Goal: Transaction & Acquisition: Purchase product/service

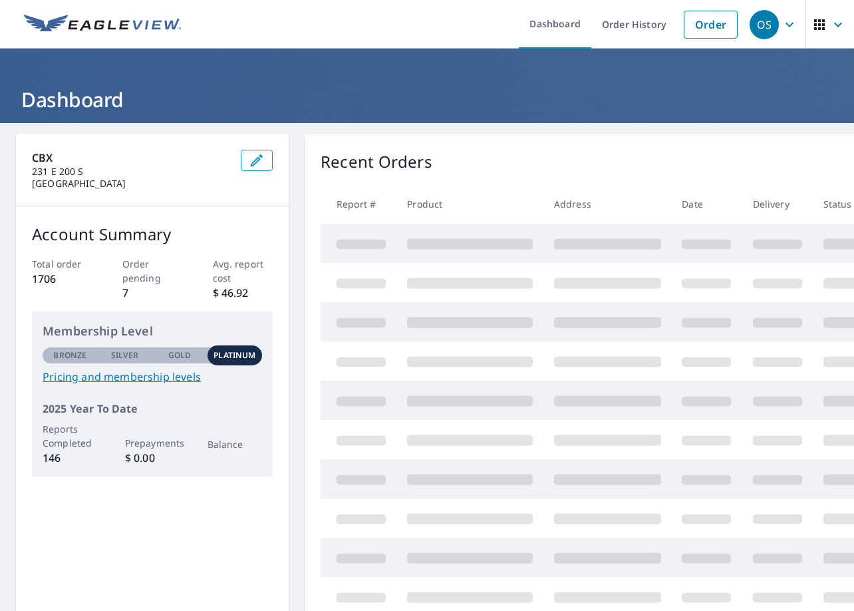
click at [766, 28] on div "OS" at bounding box center [764, 24] width 29 height 29
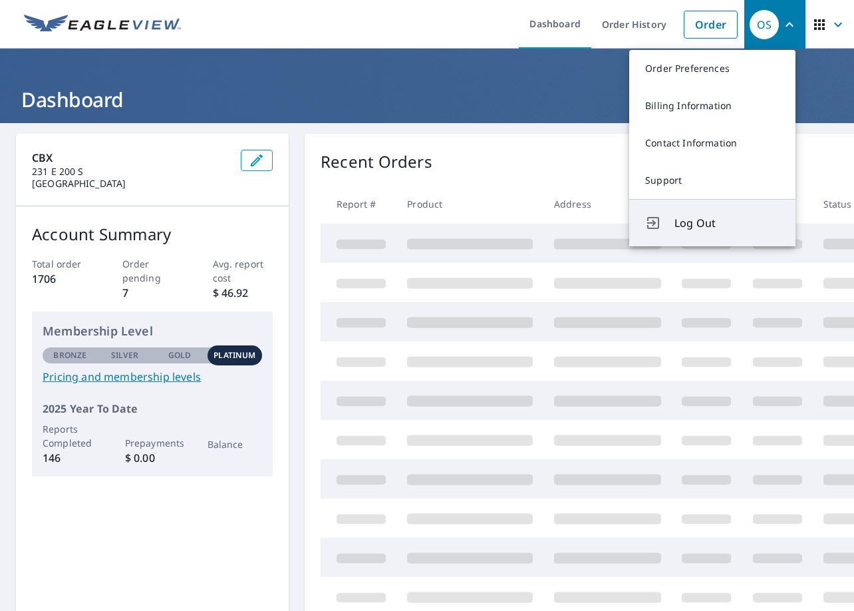
click at [718, 221] on span "Log Out" at bounding box center [727, 223] width 105 height 16
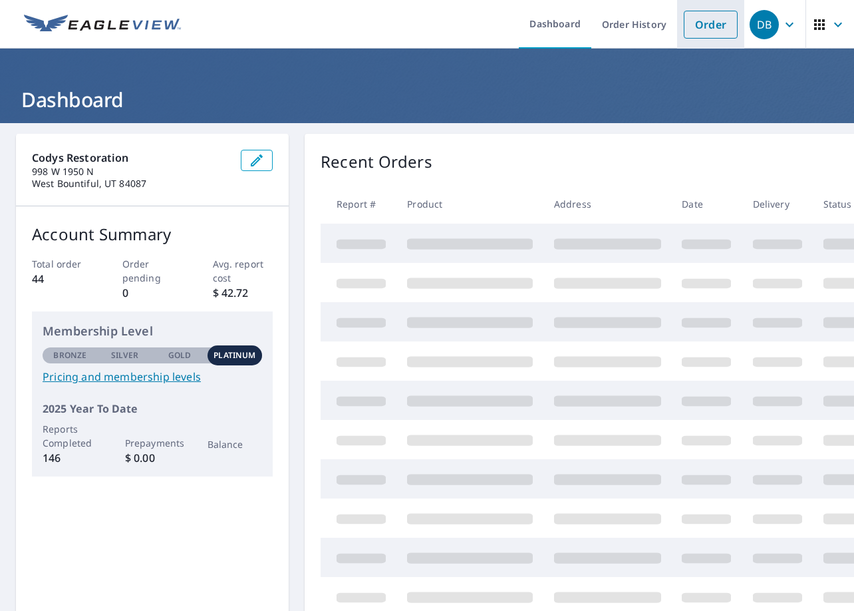
click at [696, 27] on link "Order" at bounding box center [711, 25] width 54 height 28
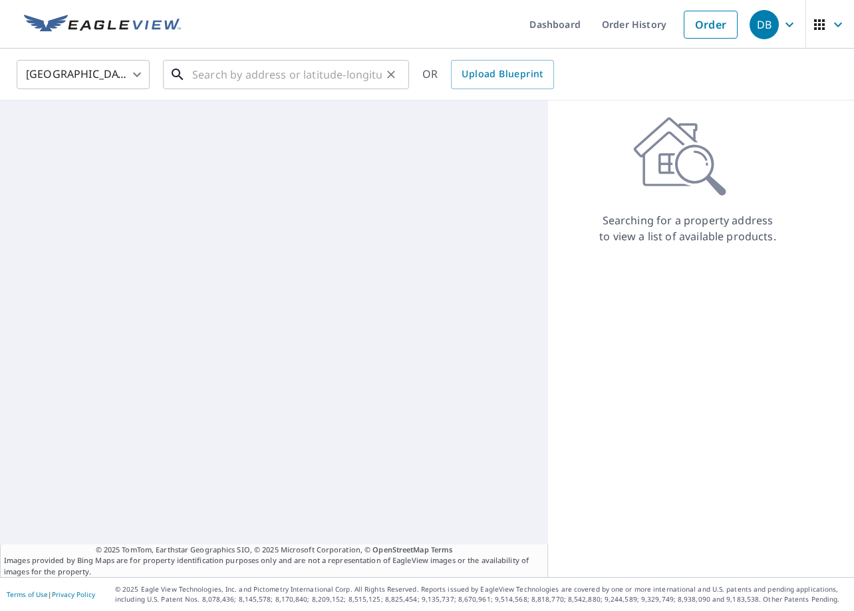
click at [333, 86] on input "text" at bounding box center [287, 74] width 190 height 37
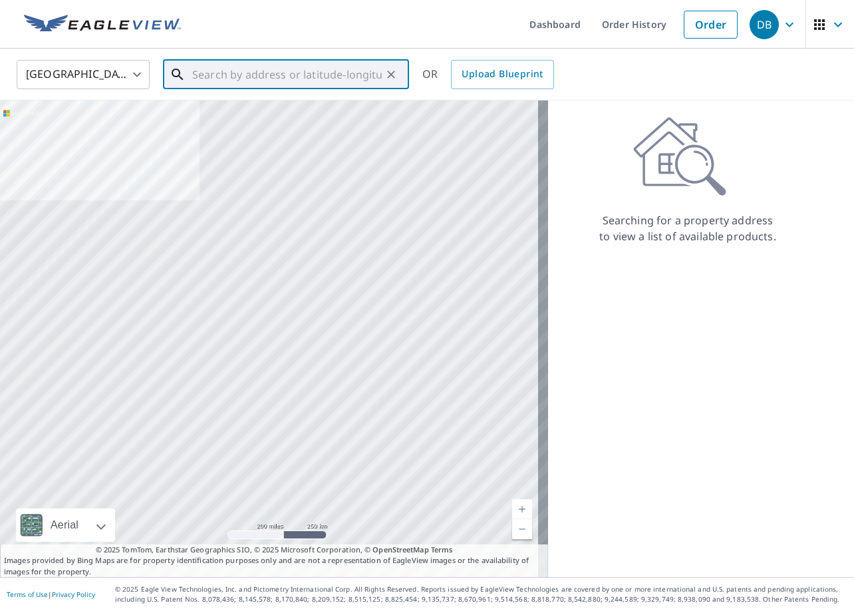
paste input "[STREET_ADDRESS]"
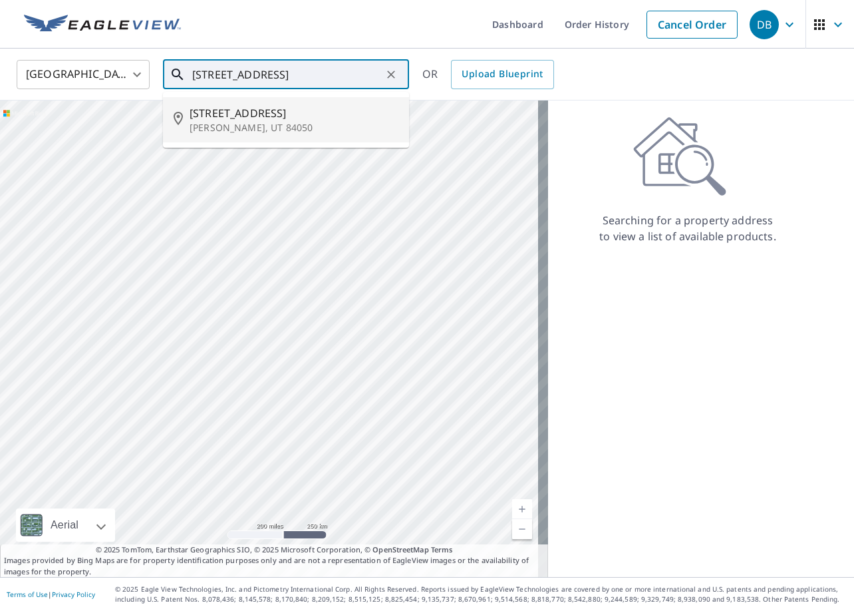
click at [307, 128] on p "[PERSON_NAME], UT 84050" at bounding box center [294, 127] width 209 height 13
type input "[STREET_ADDRESS][PERSON_NAME]"
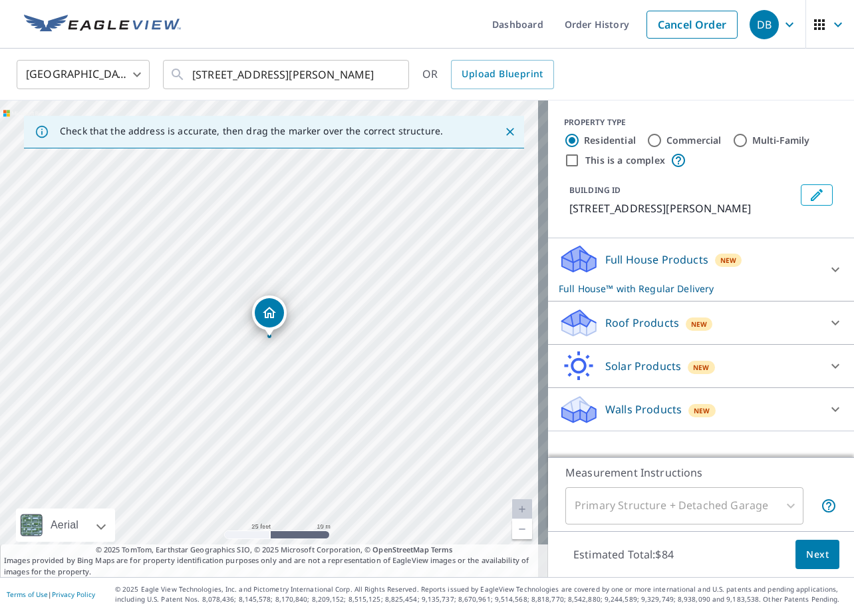
click at [605, 319] on p "Roof Products" at bounding box center [642, 323] width 74 height 16
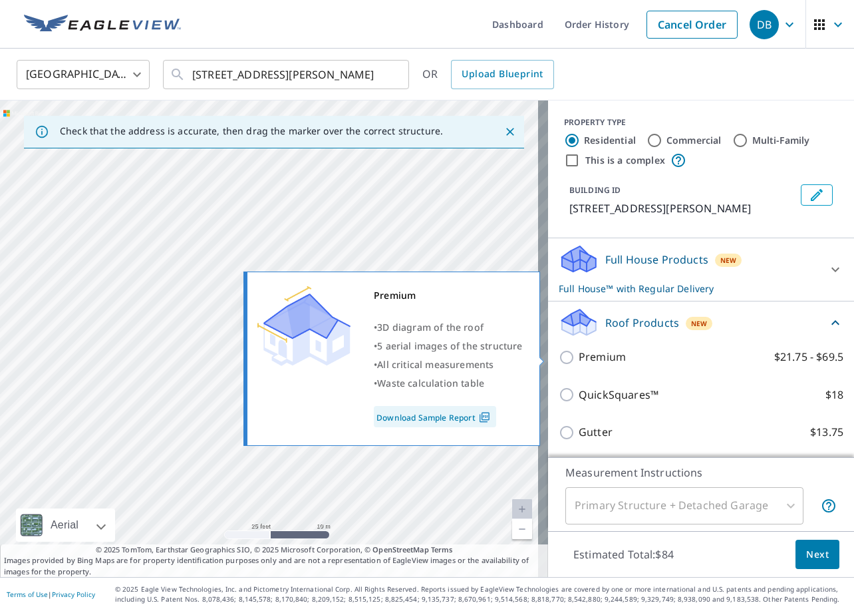
click at [609, 355] on p "Premium" at bounding box center [602, 357] width 47 height 17
click at [579, 355] on input "Premium $21.75 - $69.5" at bounding box center [569, 357] width 20 height 16
checkbox input "true"
checkbox input "false"
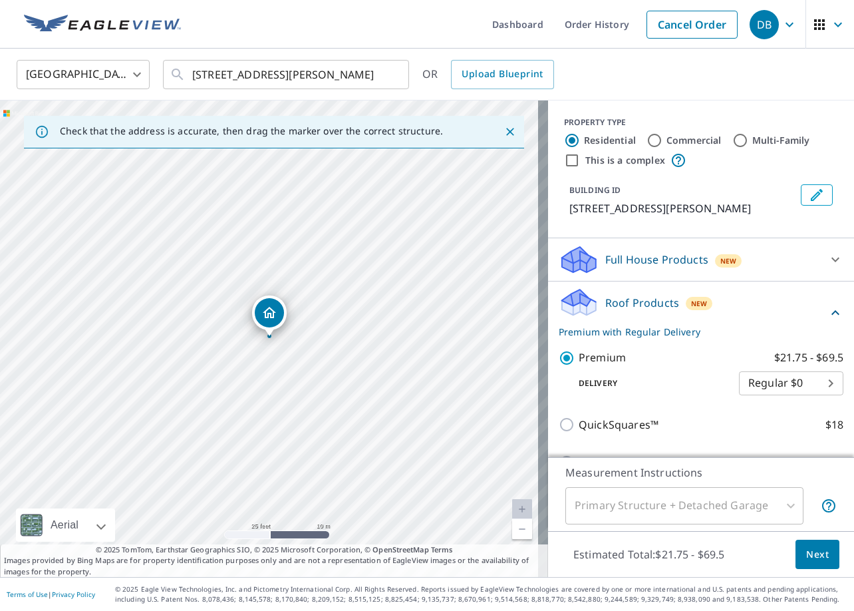
click at [812, 557] on span "Next" at bounding box center [817, 554] width 23 height 17
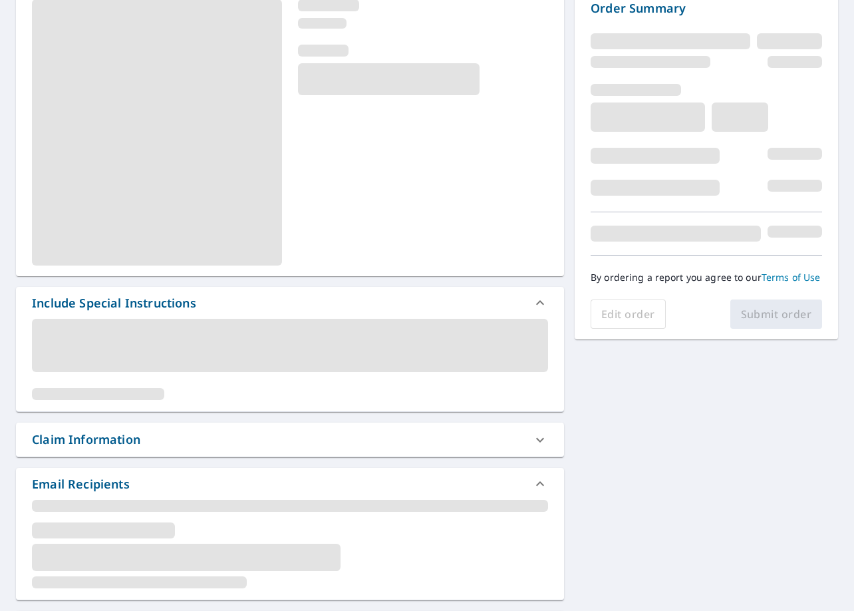
scroll to position [333, 0]
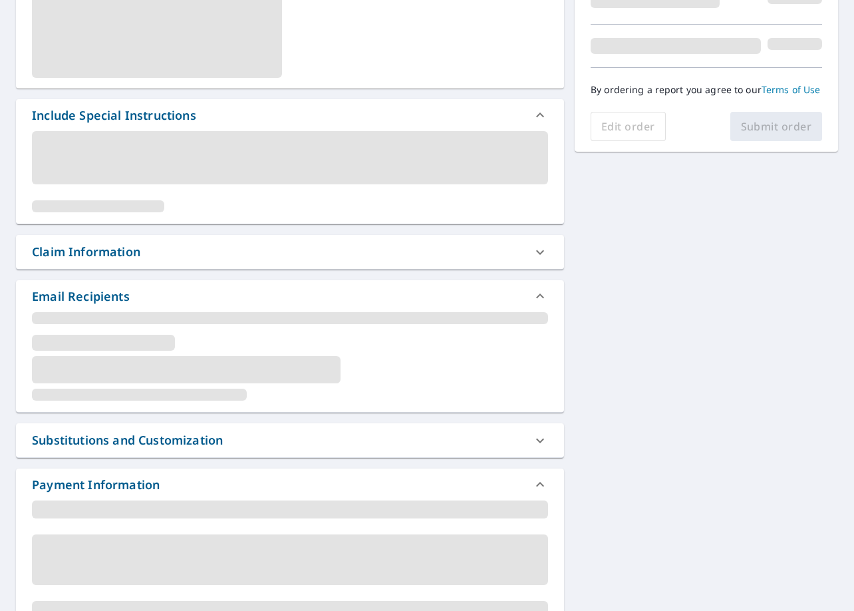
click at [205, 256] on div "Claim Information" at bounding box center [278, 252] width 492 height 18
click at [135, 255] on div "Claim Information" at bounding box center [86, 252] width 108 height 18
click at [134, 255] on div "Claim Information" at bounding box center [86, 252] width 108 height 18
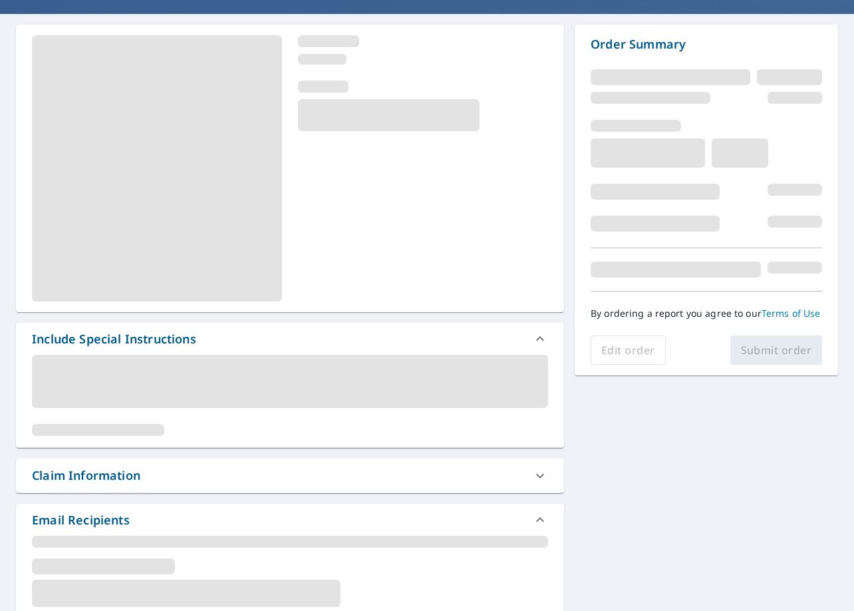
scroll to position [0, 0]
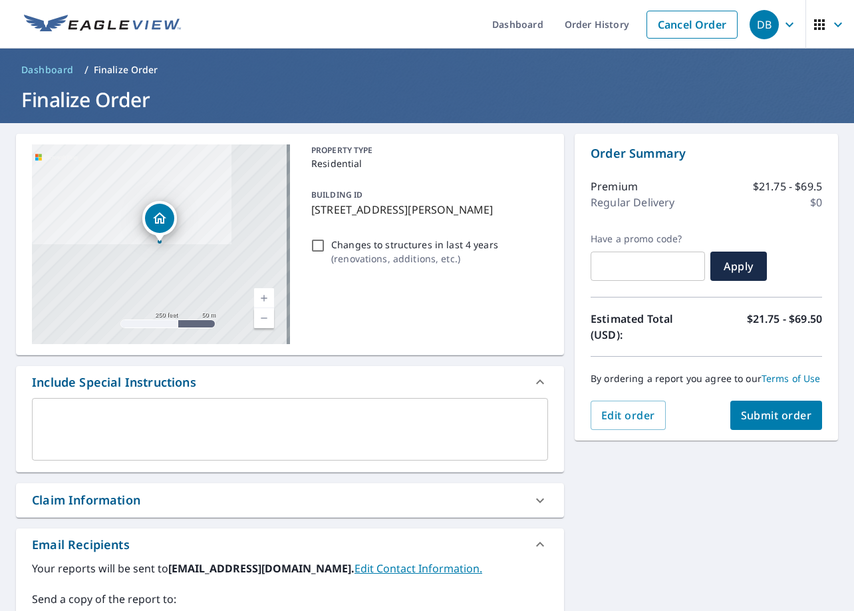
click at [337, 501] on div "Claim Information" at bounding box center [278, 500] width 492 height 18
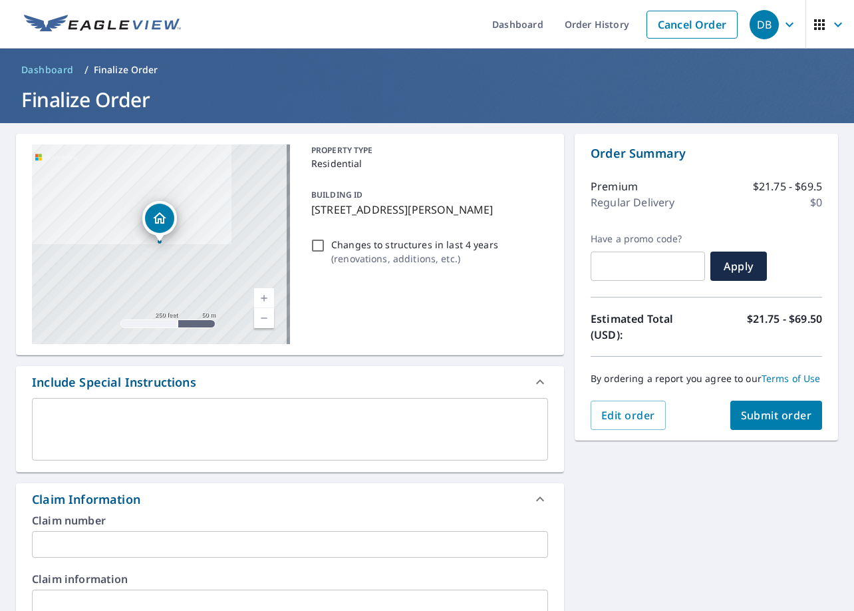
click at [339, 548] on input "text" at bounding box center [290, 544] width 516 height 27
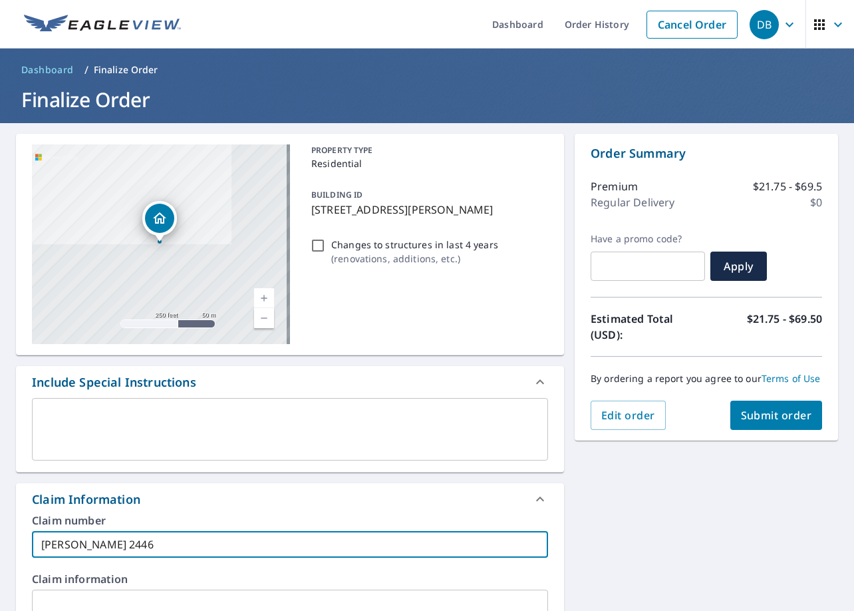
type input "[PERSON_NAME] 2446"
click at [756, 406] on button "Submit order" at bounding box center [776, 414] width 92 height 29
